Goal: Task Accomplishment & Management: Manage account settings

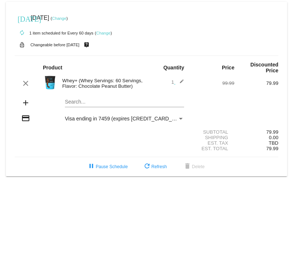
click at [104, 32] on link "Change" at bounding box center [103, 33] width 14 height 4
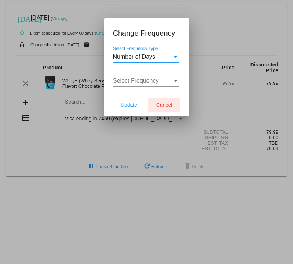
click at [167, 109] on button "Cancel" at bounding box center [164, 104] width 32 height 13
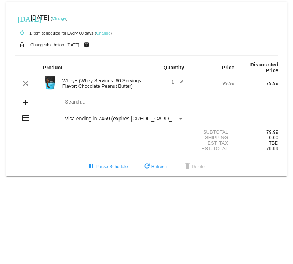
click at [181, 81] on mat-icon "edit" at bounding box center [179, 83] width 9 height 9
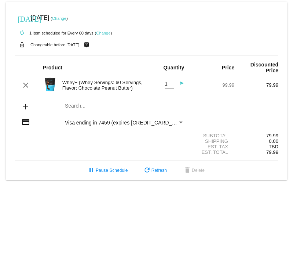
click at [121, 152] on div "Est. Total 79.99" at bounding box center [147, 152] width 264 height 6
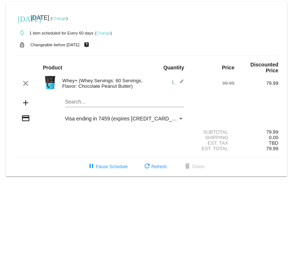
click at [51, 81] on img at bounding box center [50, 82] width 15 height 15
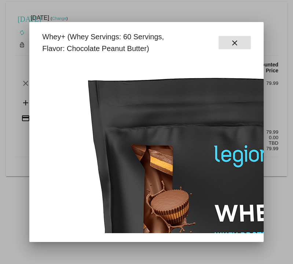
click at [236, 43] on mat-icon "close" at bounding box center [235, 43] width 9 height 9
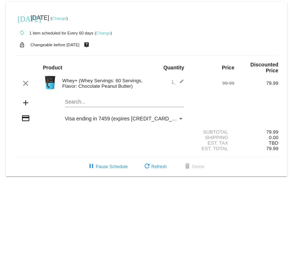
click at [66, 19] on link "Change" at bounding box center [59, 18] width 14 height 4
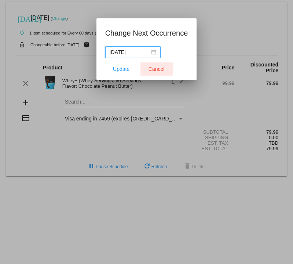
click at [156, 68] on span "Cancel" at bounding box center [157, 69] width 16 height 6
